Goal: Find specific page/section: Find specific page/section

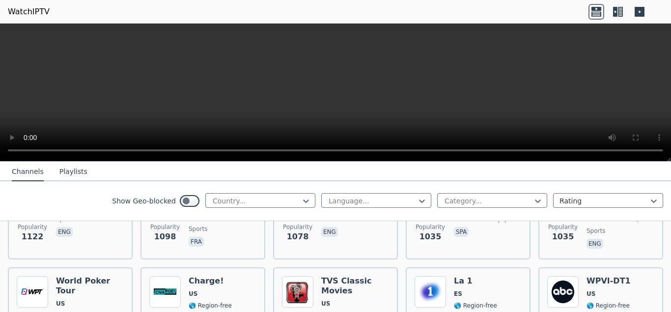
scroll to position [1364, 0]
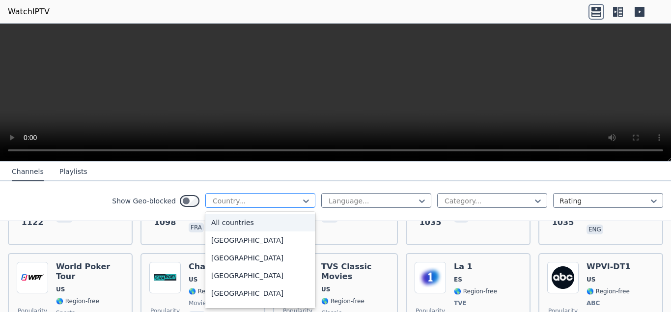
click at [298, 207] on div "Country..." at bounding box center [260, 200] width 110 height 15
type input "**"
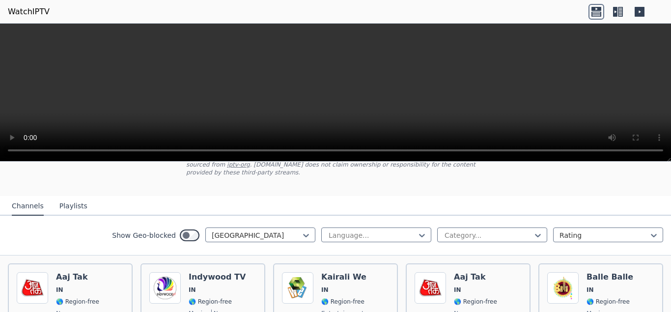
scroll to position [94, 0]
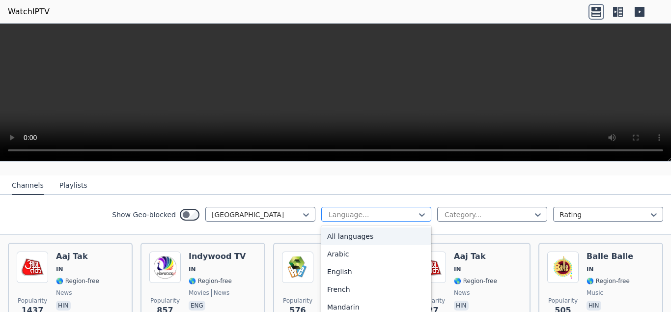
click at [368, 210] on div at bounding box center [372, 215] width 89 height 10
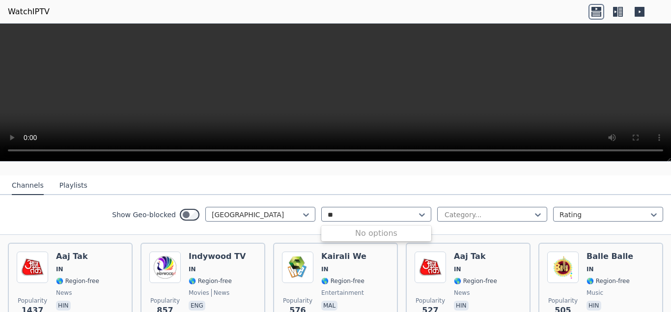
type input "**"
click at [461, 220] on div "Show Geo-blocked India Language... Category... Rating" at bounding box center [335, 215] width 671 height 40
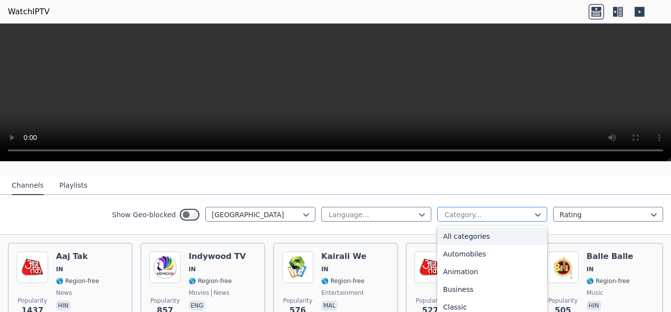
click at [492, 210] on div at bounding box center [487, 215] width 89 height 10
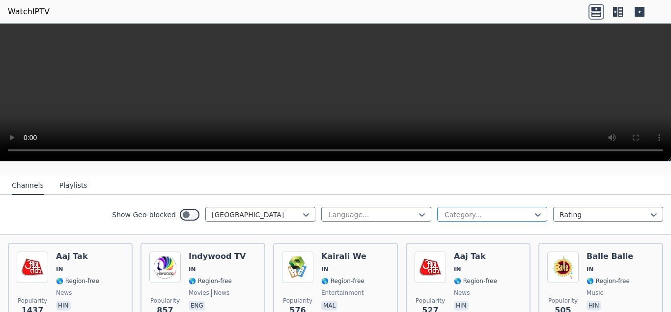
click at [492, 210] on div at bounding box center [487, 215] width 89 height 10
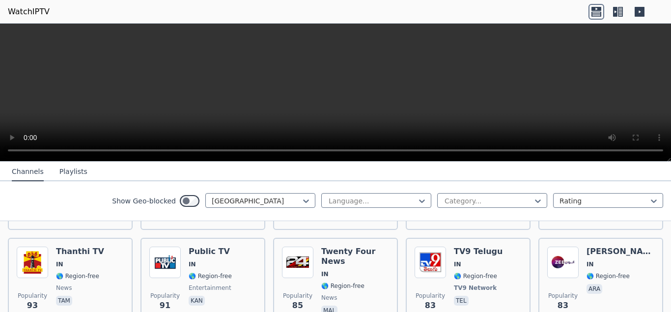
scroll to position [693, 0]
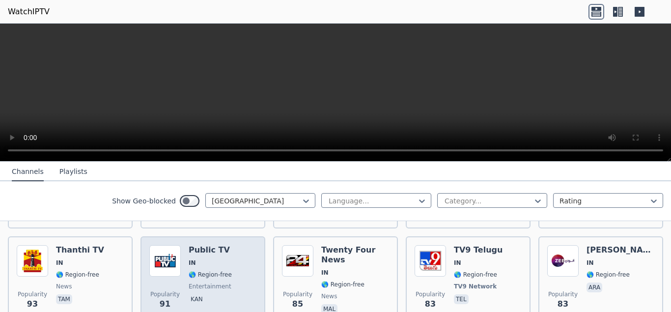
click at [218, 271] on span "🌎 Region-free" at bounding box center [210, 275] width 43 height 8
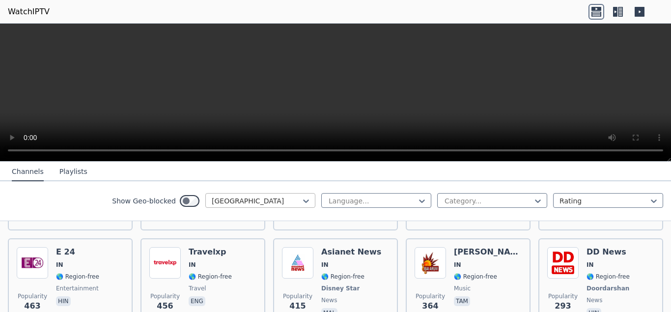
scroll to position [0, 0]
